Goal: Find specific page/section: Find specific page/section

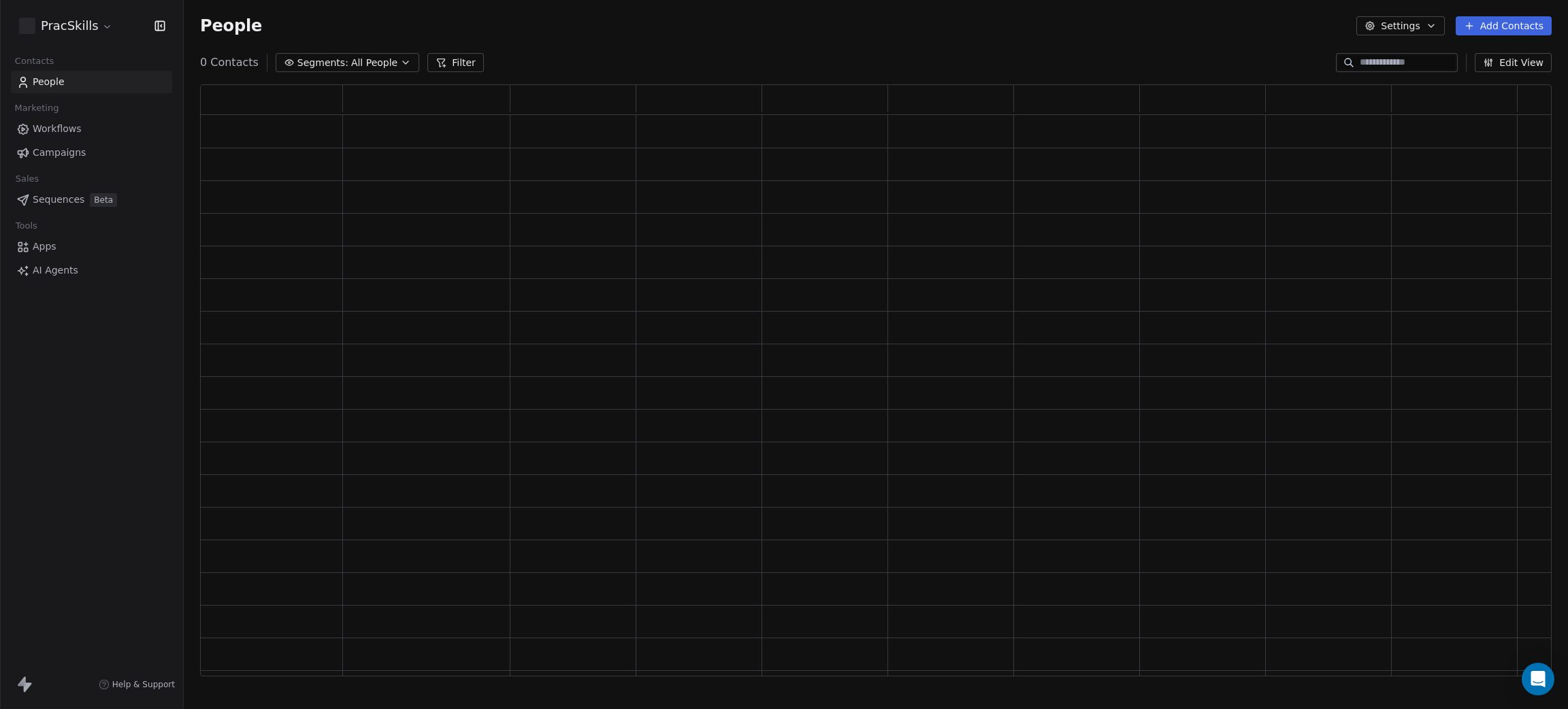
scroll to position [16, 16]
click at [60, 126] on span "Workflows" at bounding box center [57, 129] width 49 height 15
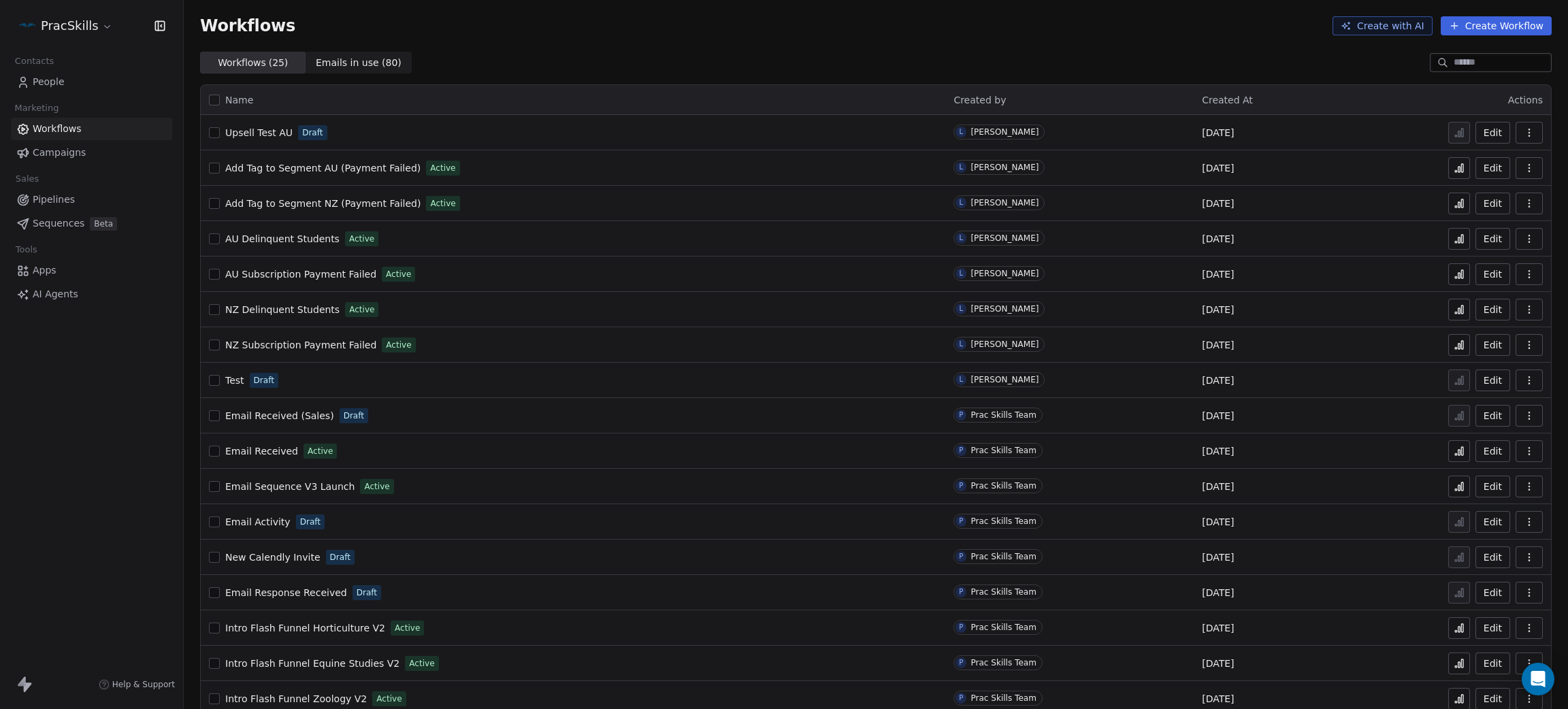
click at [252, 130] on span "Upsell Test AU" at bounding box center [259, 132] width 68 height 11
click at [278, 128] on span "Upsell Test AU" at bounding box center [259, 132] width 68 height 11
click at [64, 145] on span "Campaigns" at bounding box center [59, 153] width 53 height 15
